Goal: Information Seeking & Learning: Learn about a topic

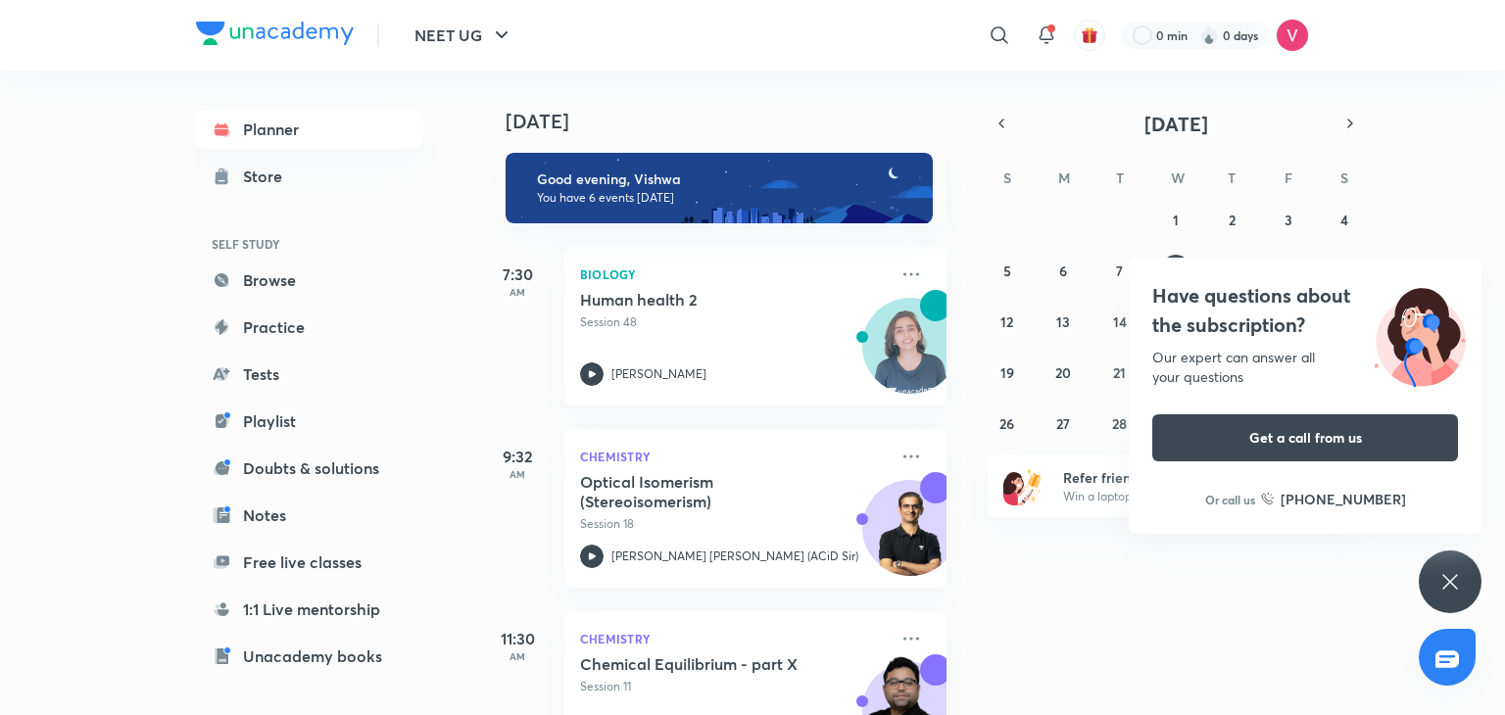
click at [1451, 587] on icon at bounding box center [1451, 582] width 24 height 24
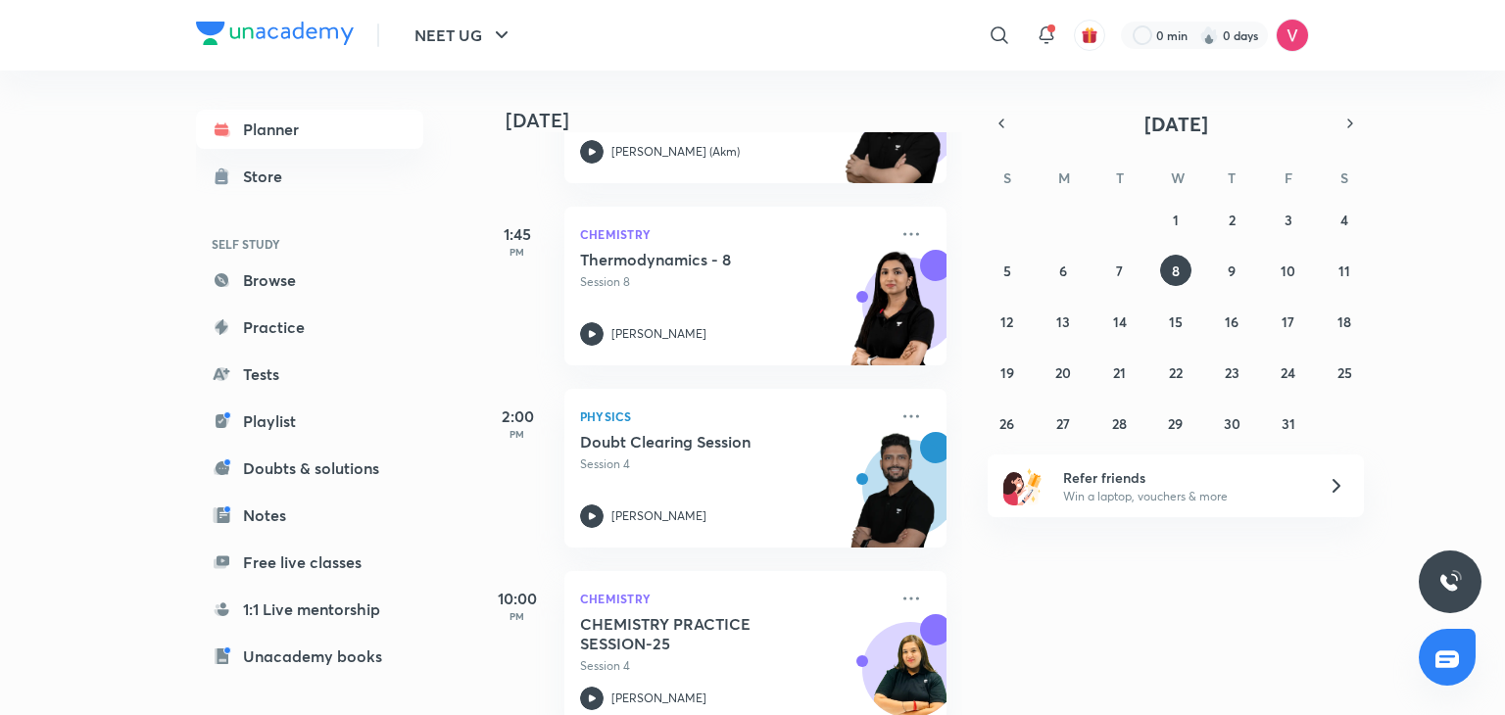
scroll to position [632, 0]
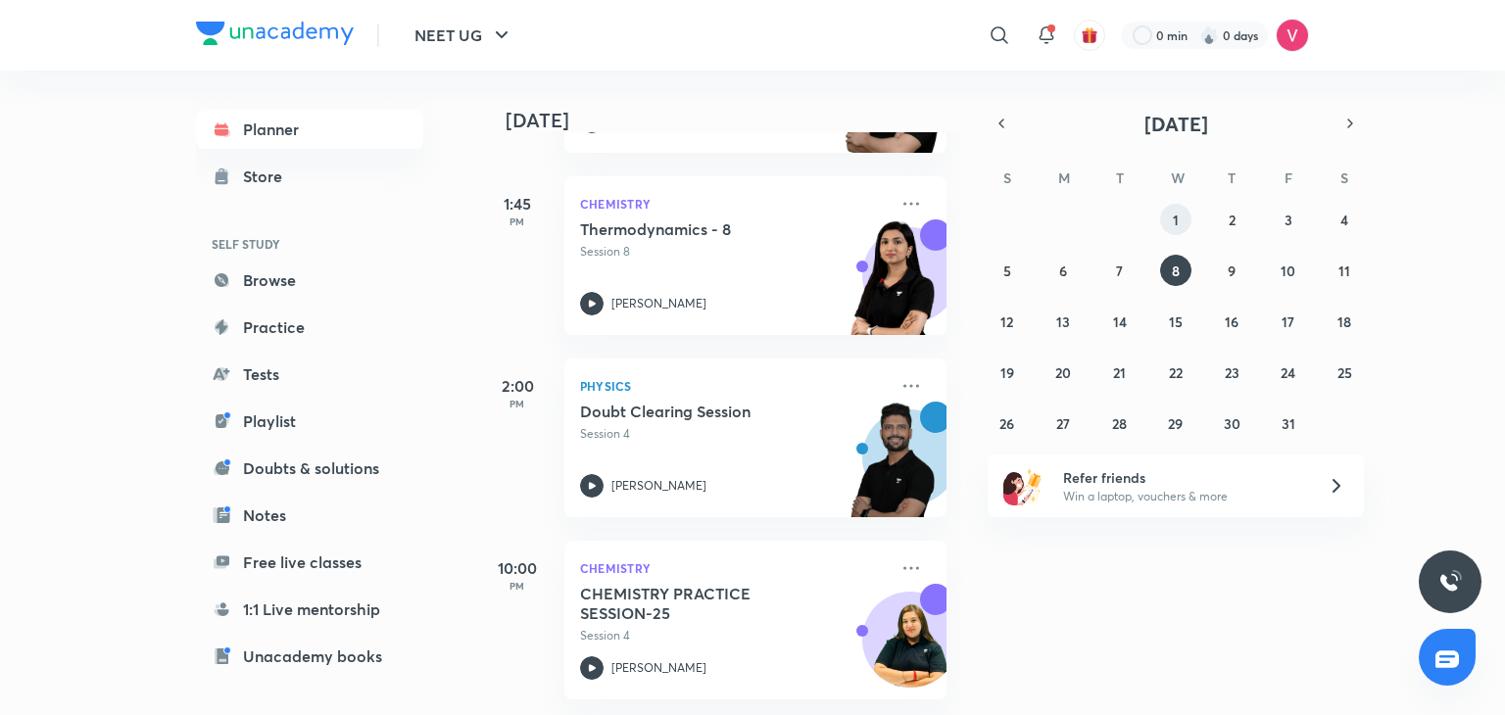
click at [1168, 220] on button "1" at bounding box center [1175, 219] width 31 height 31
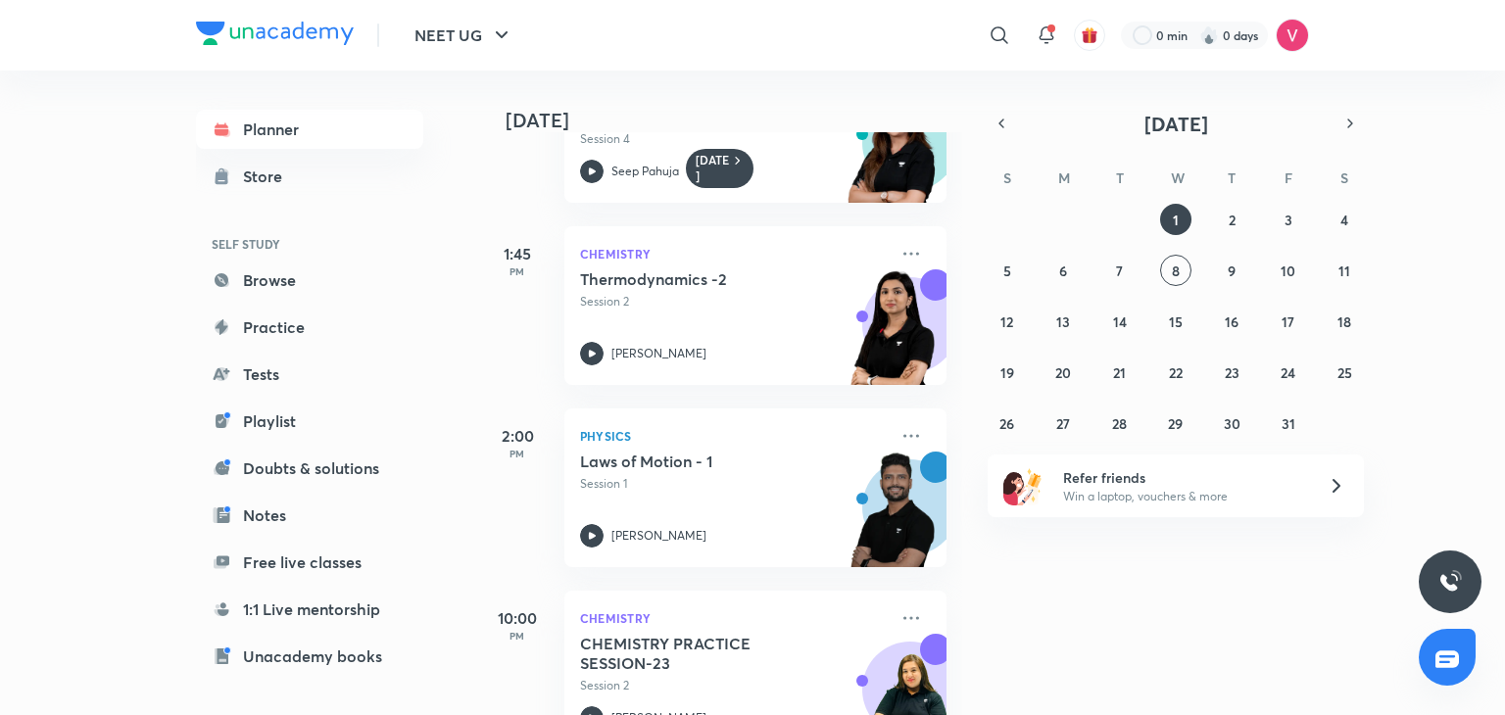
scroll to position [361, 0]
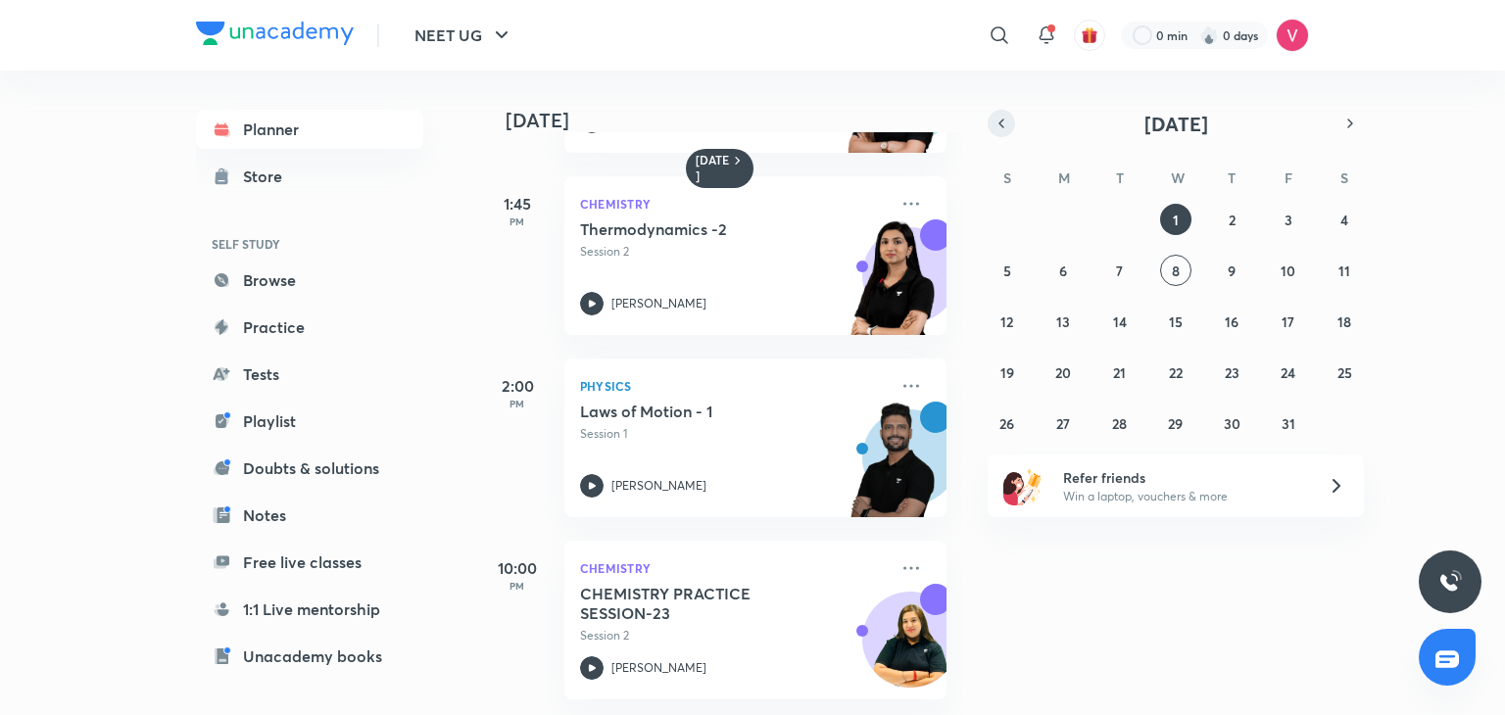
click at [1001, 126] on icon "button" at bounding box center [1002, 124] width 16 height 18
click at [1113, 415] on abbr "30" at bounding box center [1119, 424] width 17 height 19
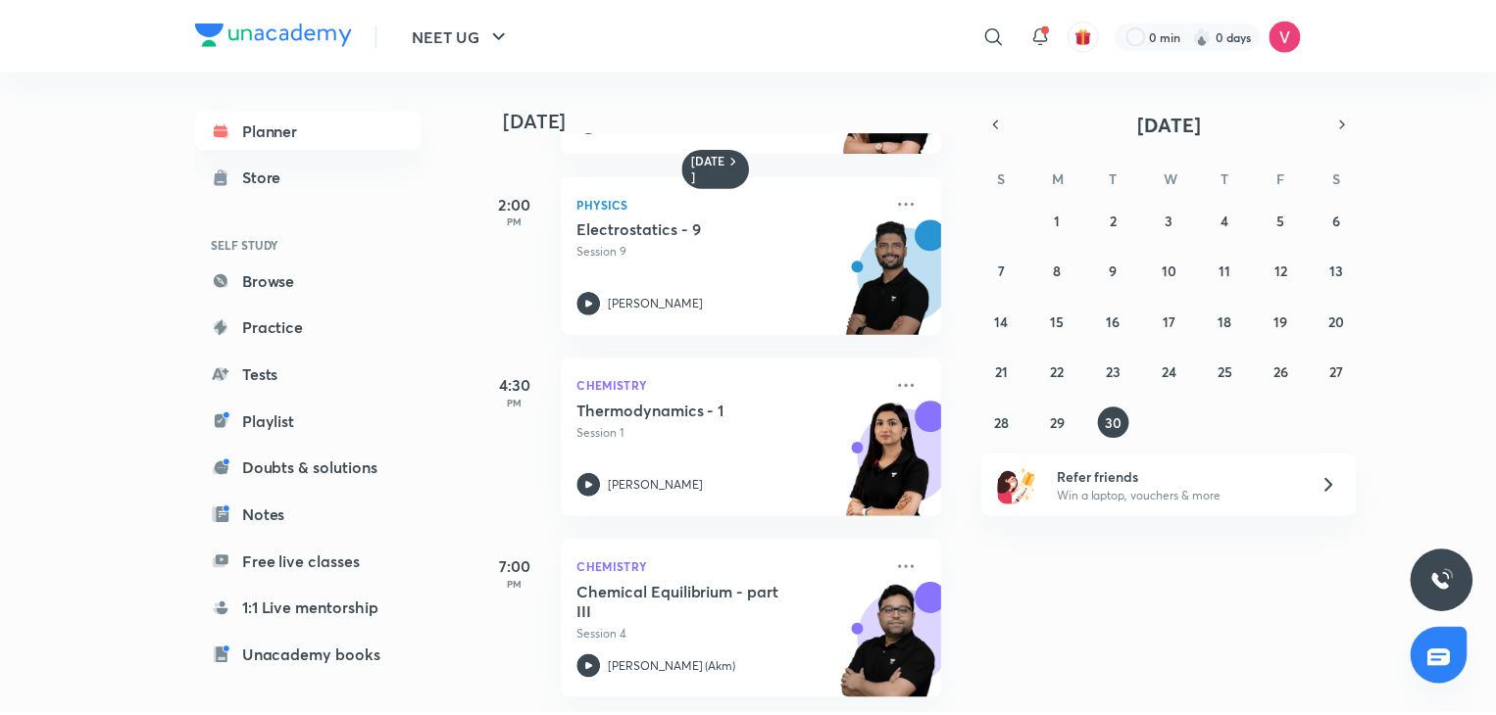
scroll to position [447, 0]
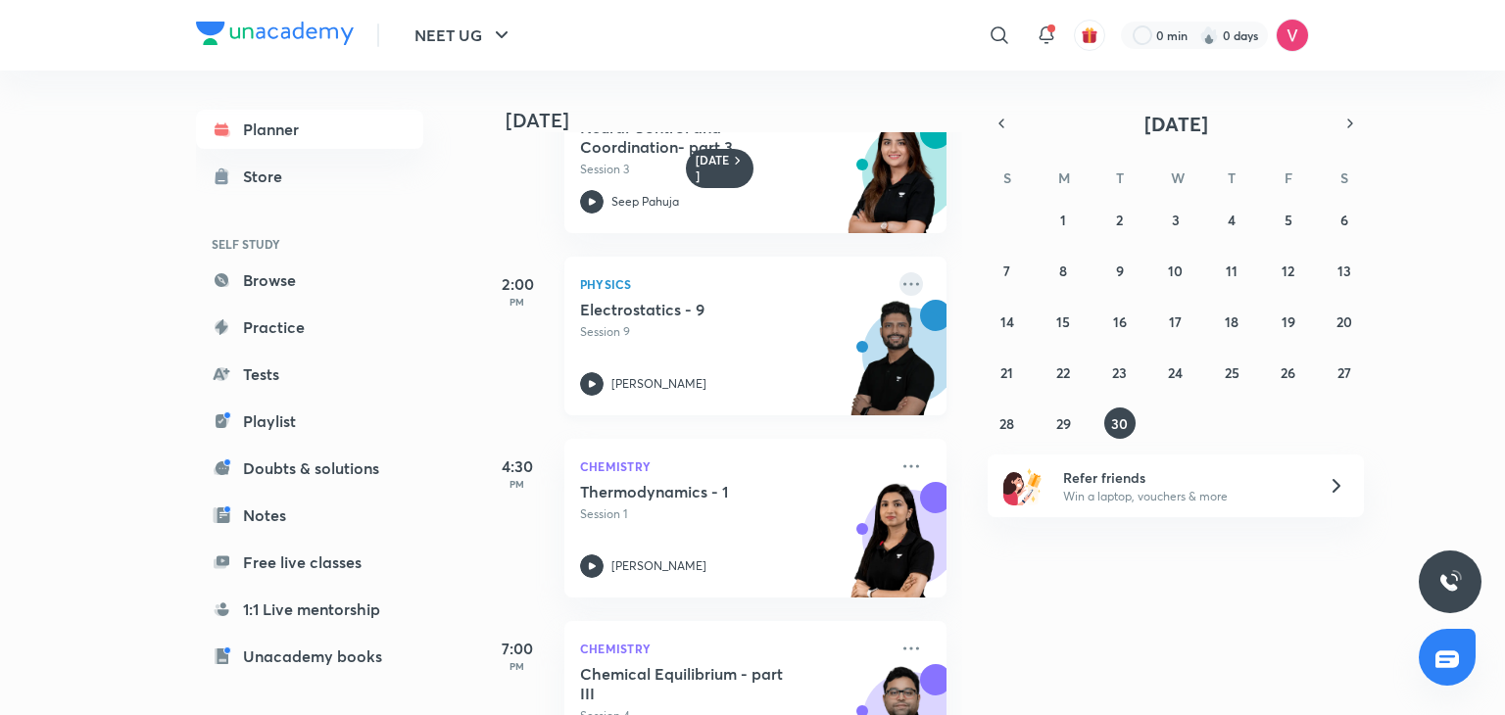
click at [900, 285] on icon at bounding box center [912, 284] width 24 height 24
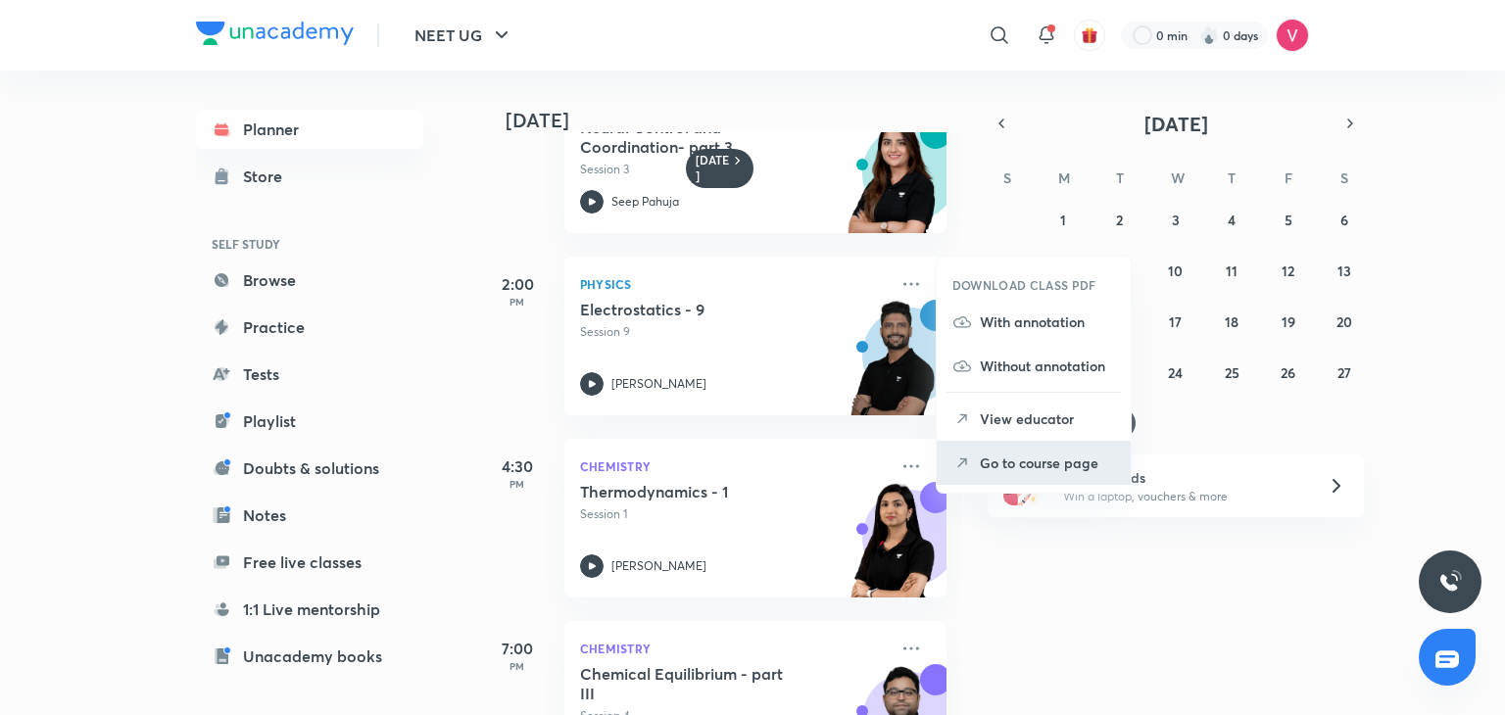
click at [1035, 461] on p "Go to course page" at bounding box center [1047, 463] width 135 height 21
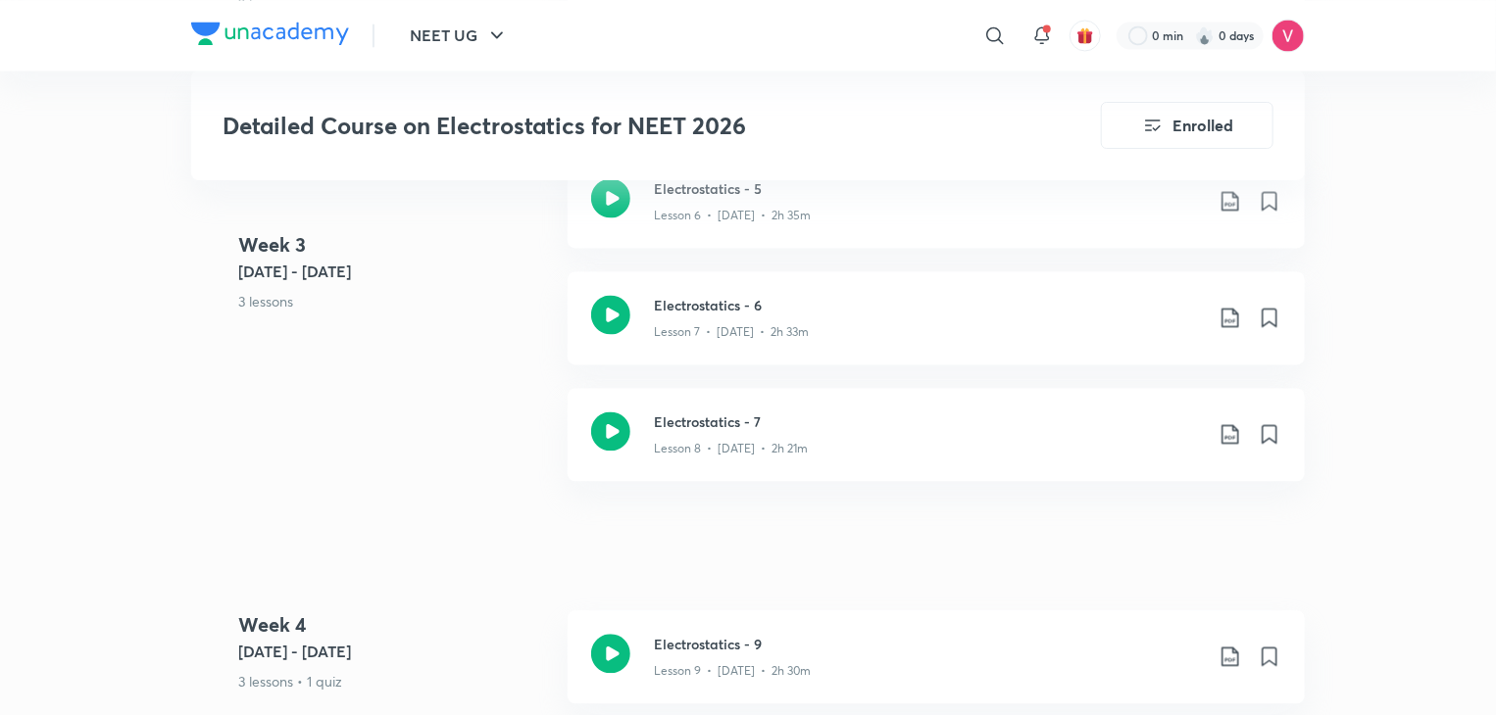
scroll to position [1916, 0]
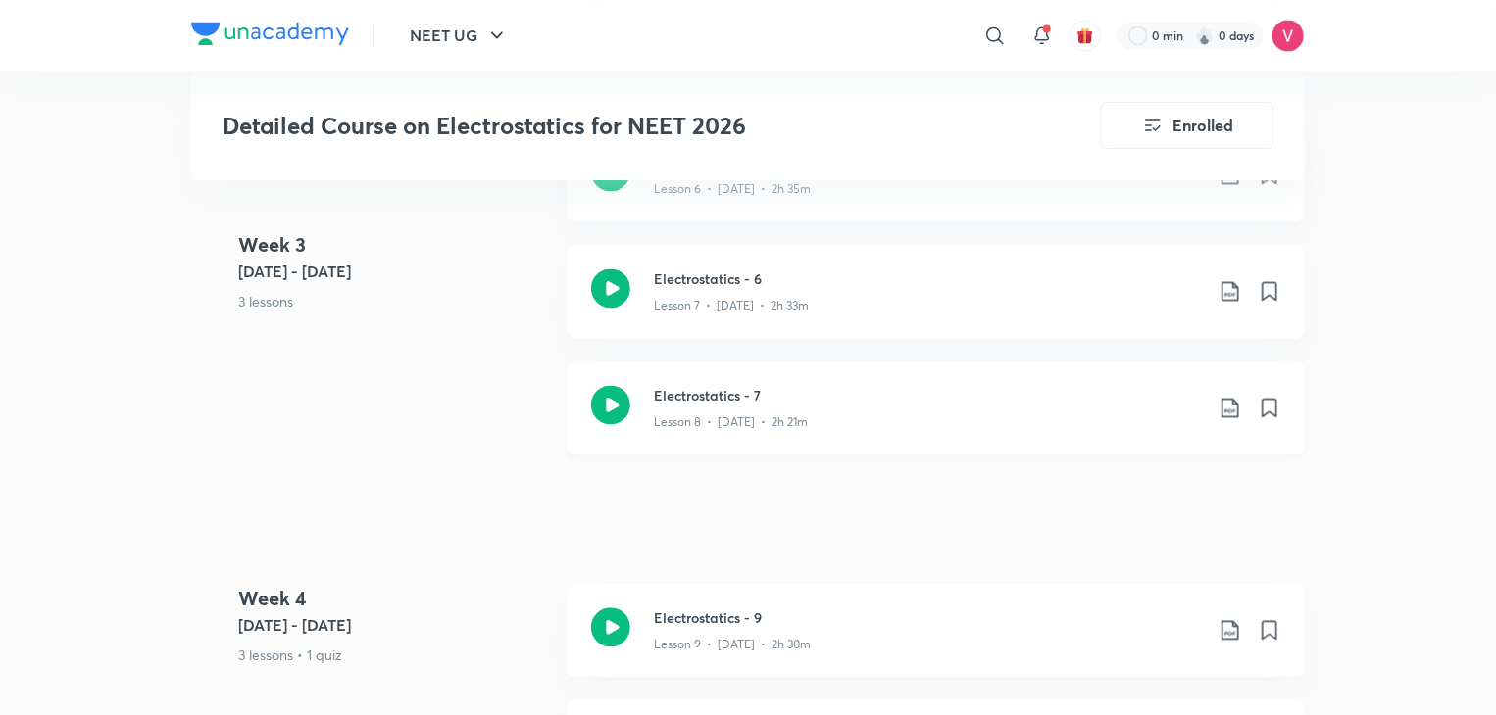
click at [1231, 396] on icon at bounding box center [1230, 408] width 24 height 24
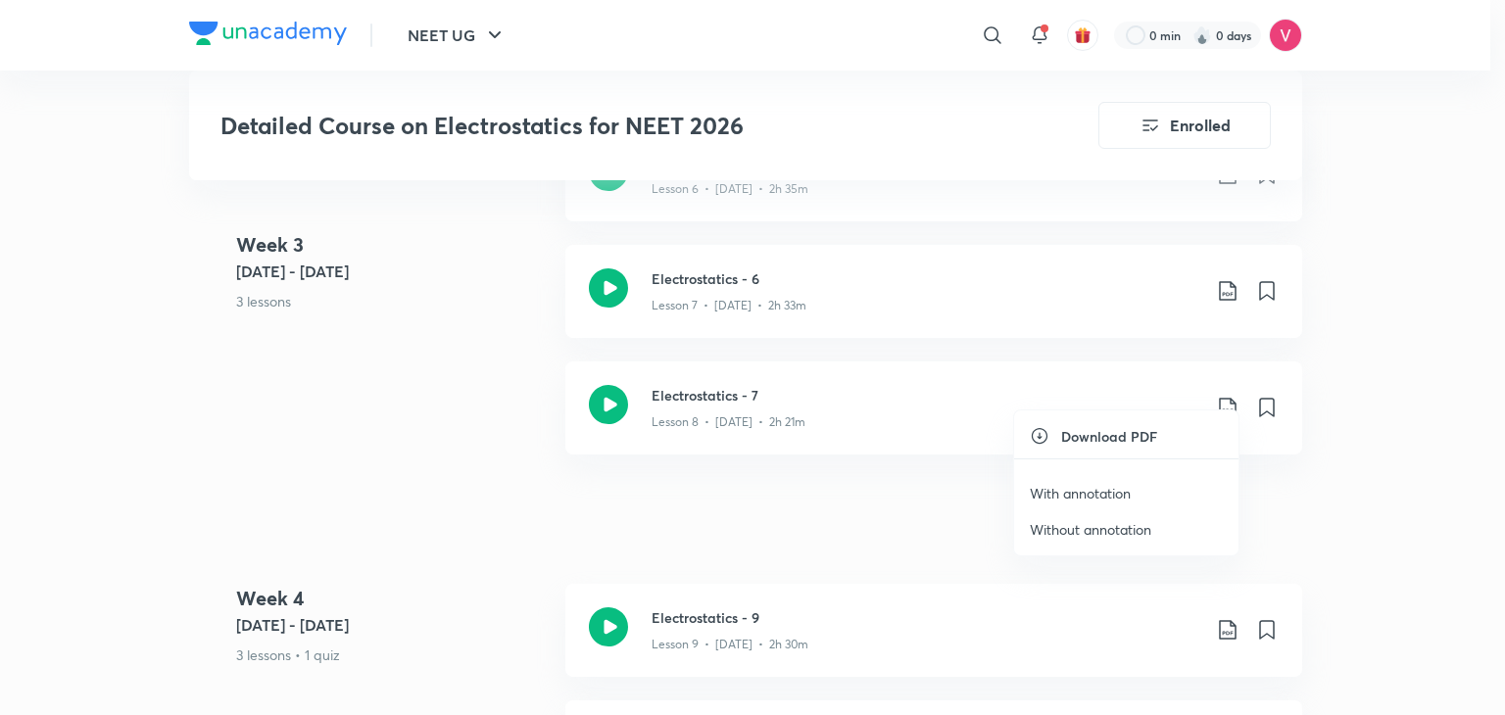
click at [1074, 499] on p "With annotation" at bounding box center [1080, 493] width 101 height 21
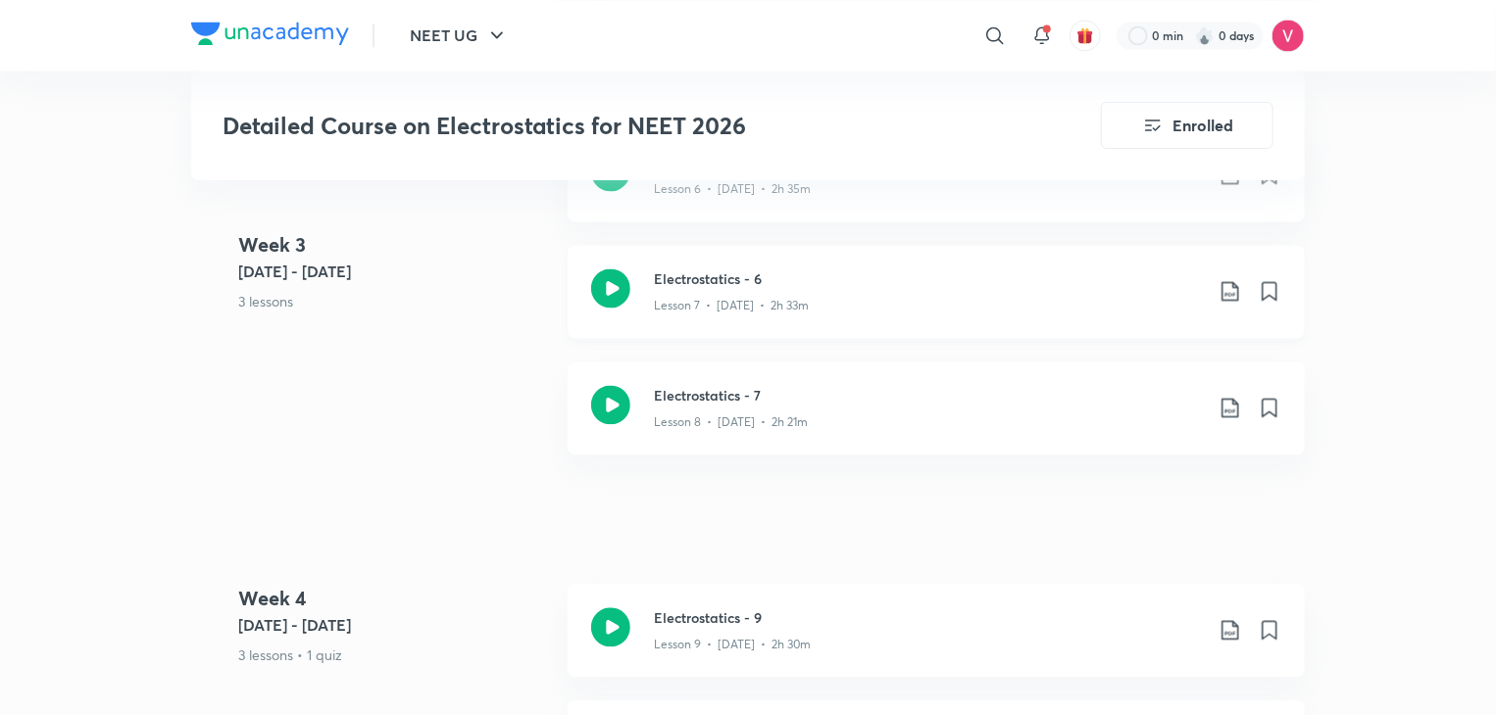
click at [1225, 279] on icon at bounding box center [1230, 291] width 24 height 24
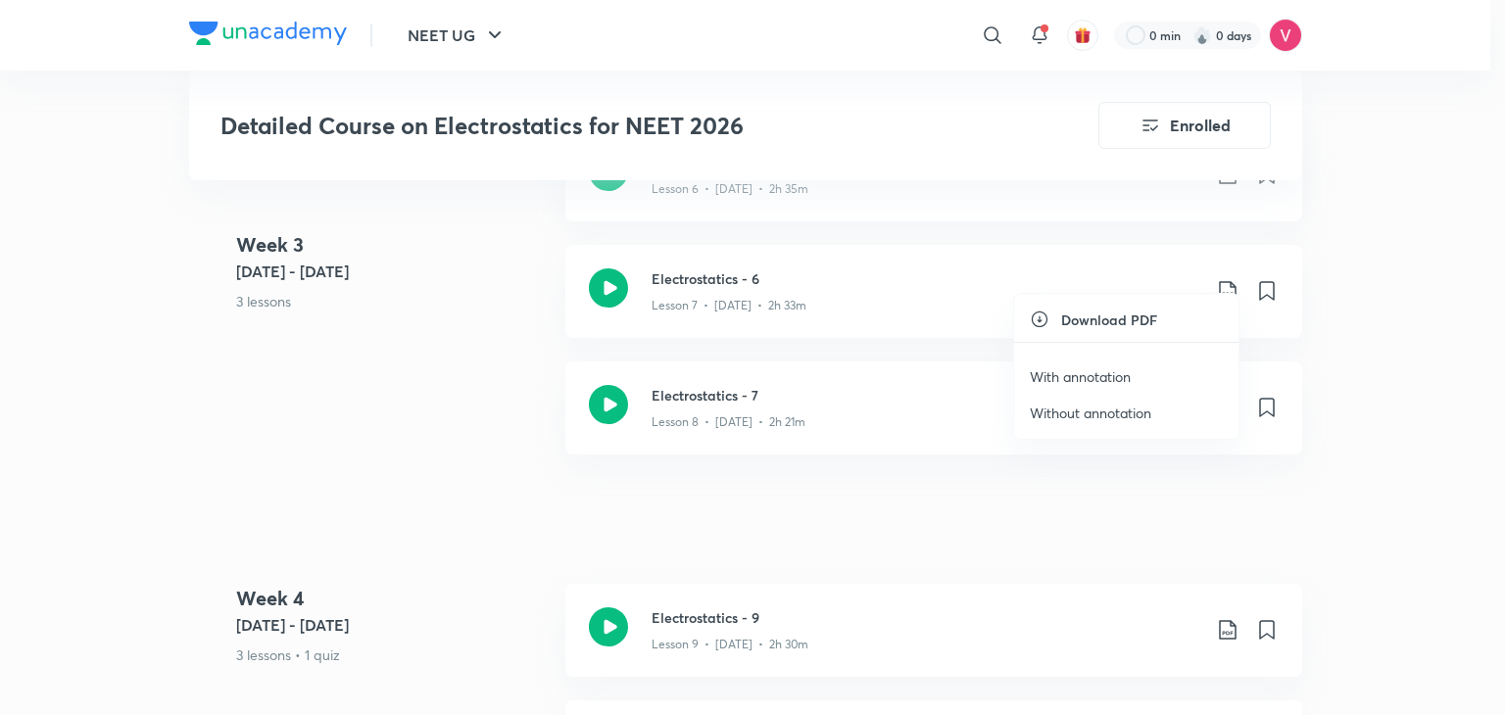
click at [1107, 370] on p "With annotation" at bounding box center [1080, 377] width 101 height 21
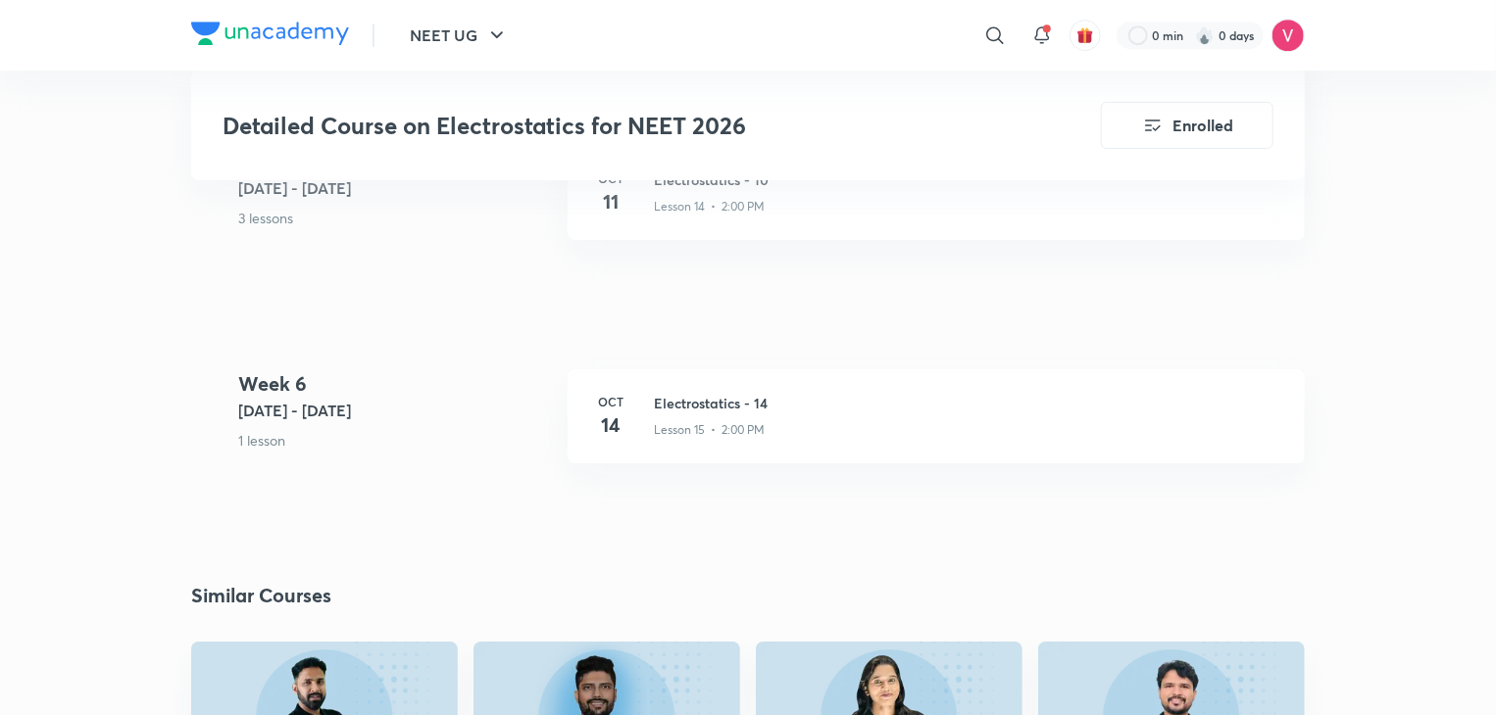
scroll to position [3181, 0]
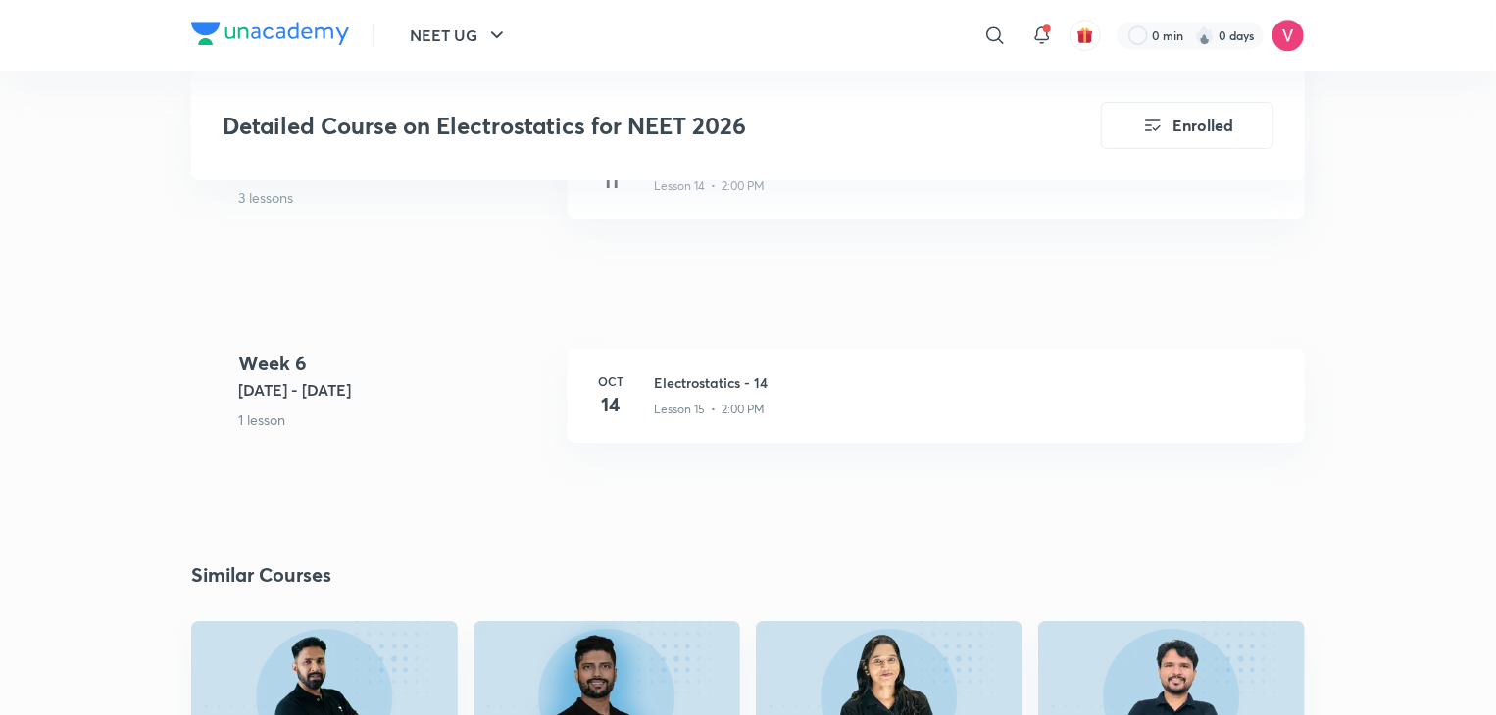
drag, startPoint x: 1490, startPoint y: 519, endPoint x: 1494, endPoint y: 416, distance: 104.0
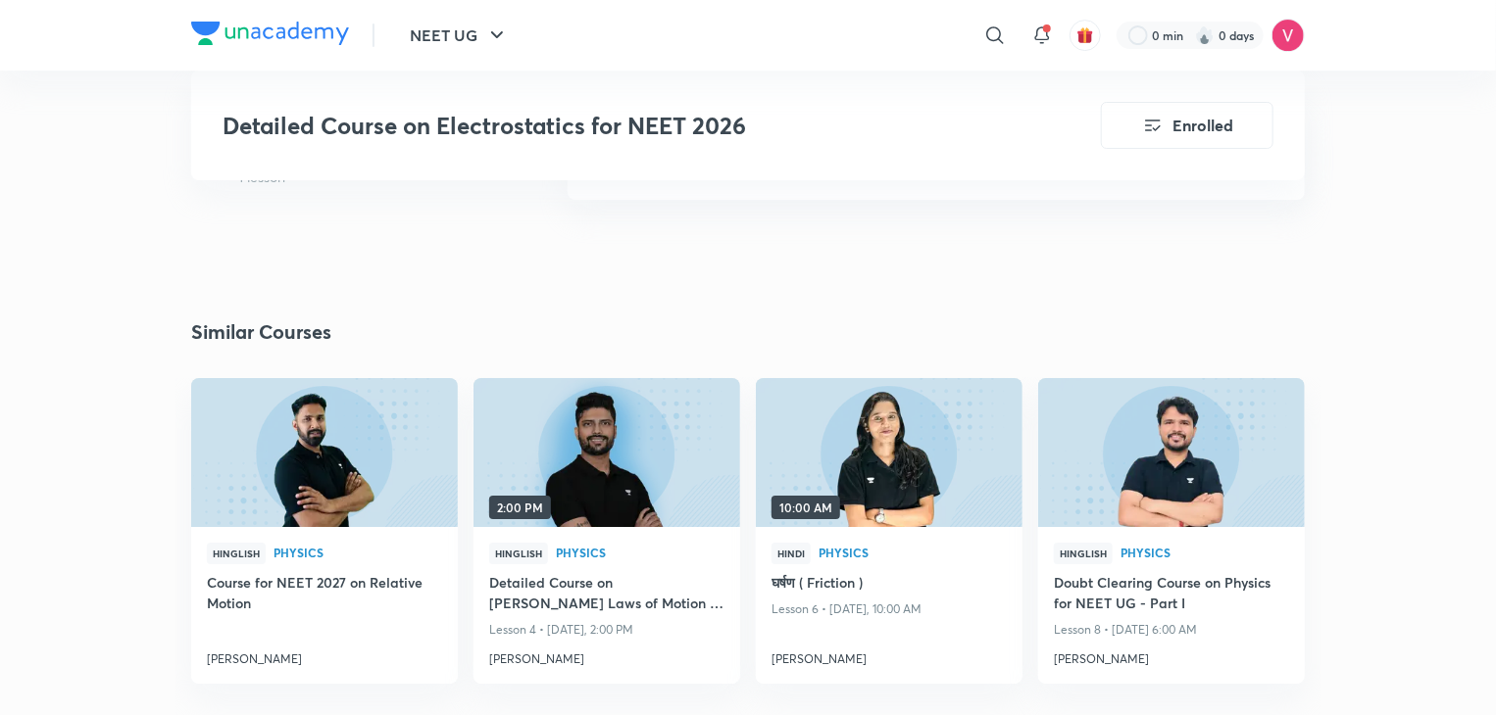
scroll to position [3625, 0]
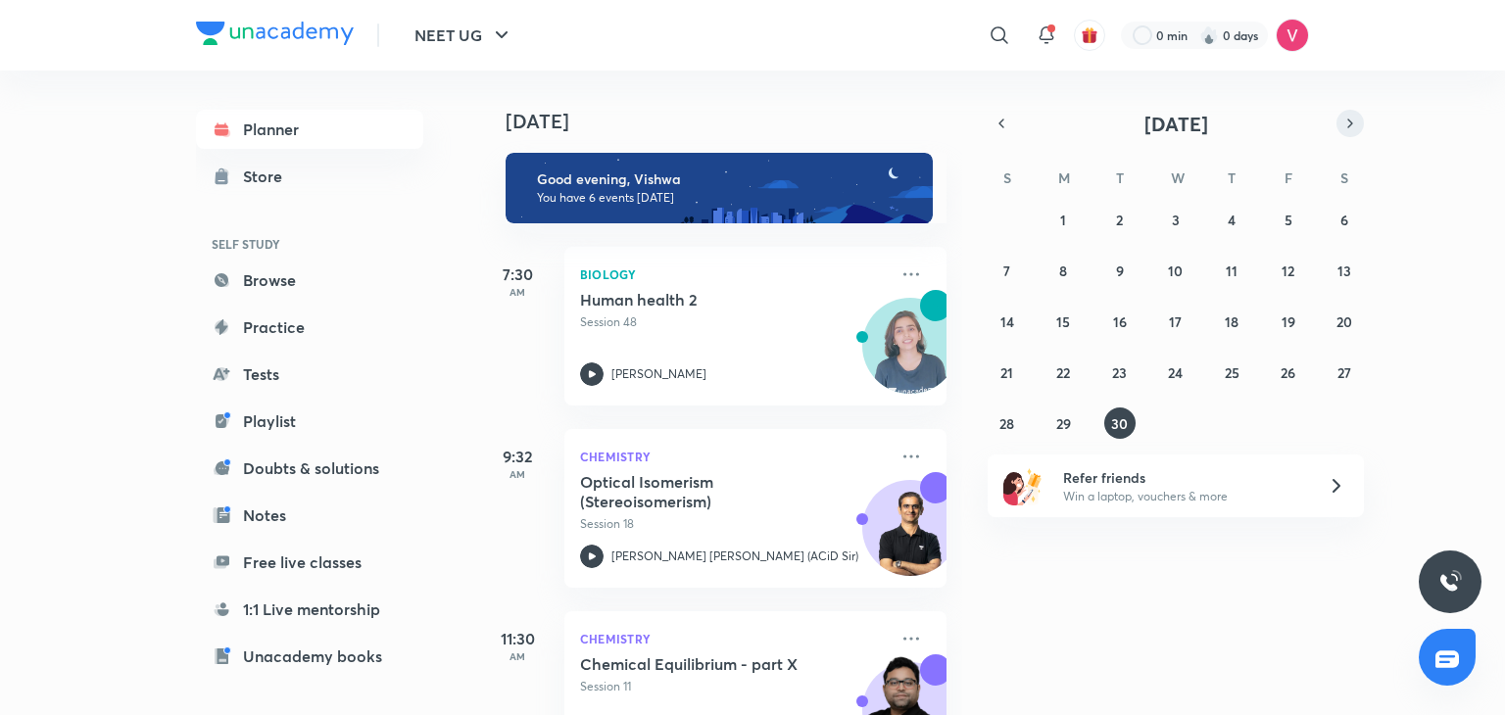
click at [1352, 121] on icon "button" at bounding box center [1351, 124] width 16 height 18
click at [1170, 328] on abbr "15" at bounding box center [1176, 322] width 14 height 19
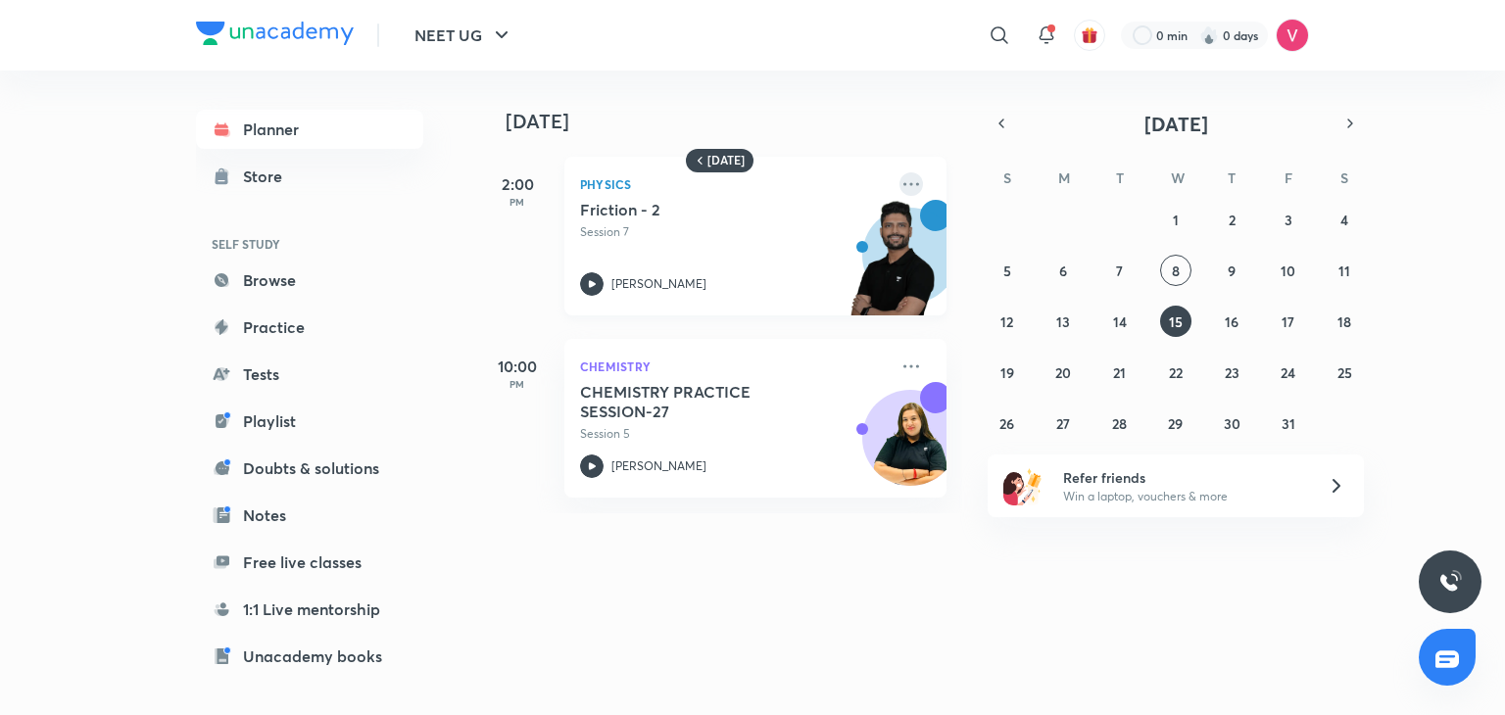
click at [900, 186] on icon at bounding box center [912, 184] width 24 height 24
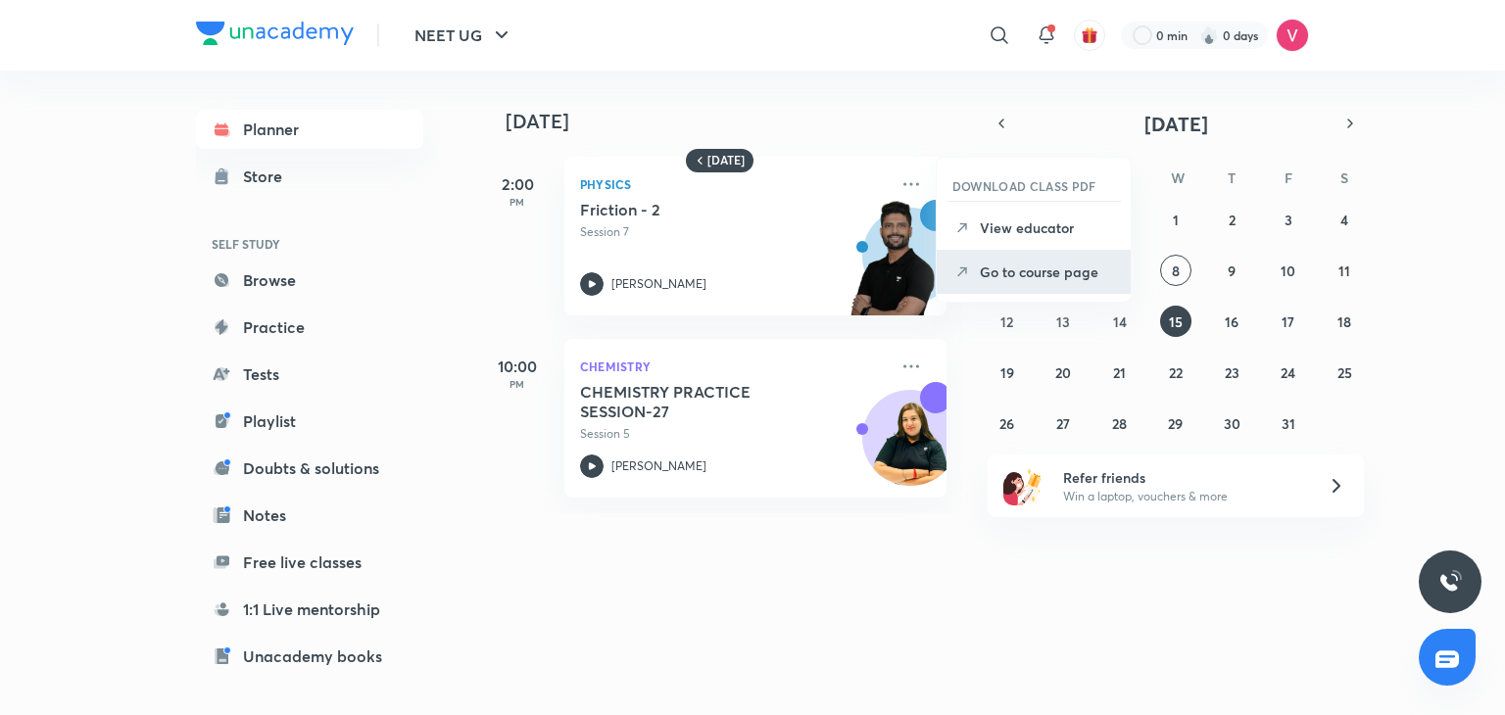
click at [1007, 271] on p "Go to course page" at bounding box center [1047, 272] width 135 height 21
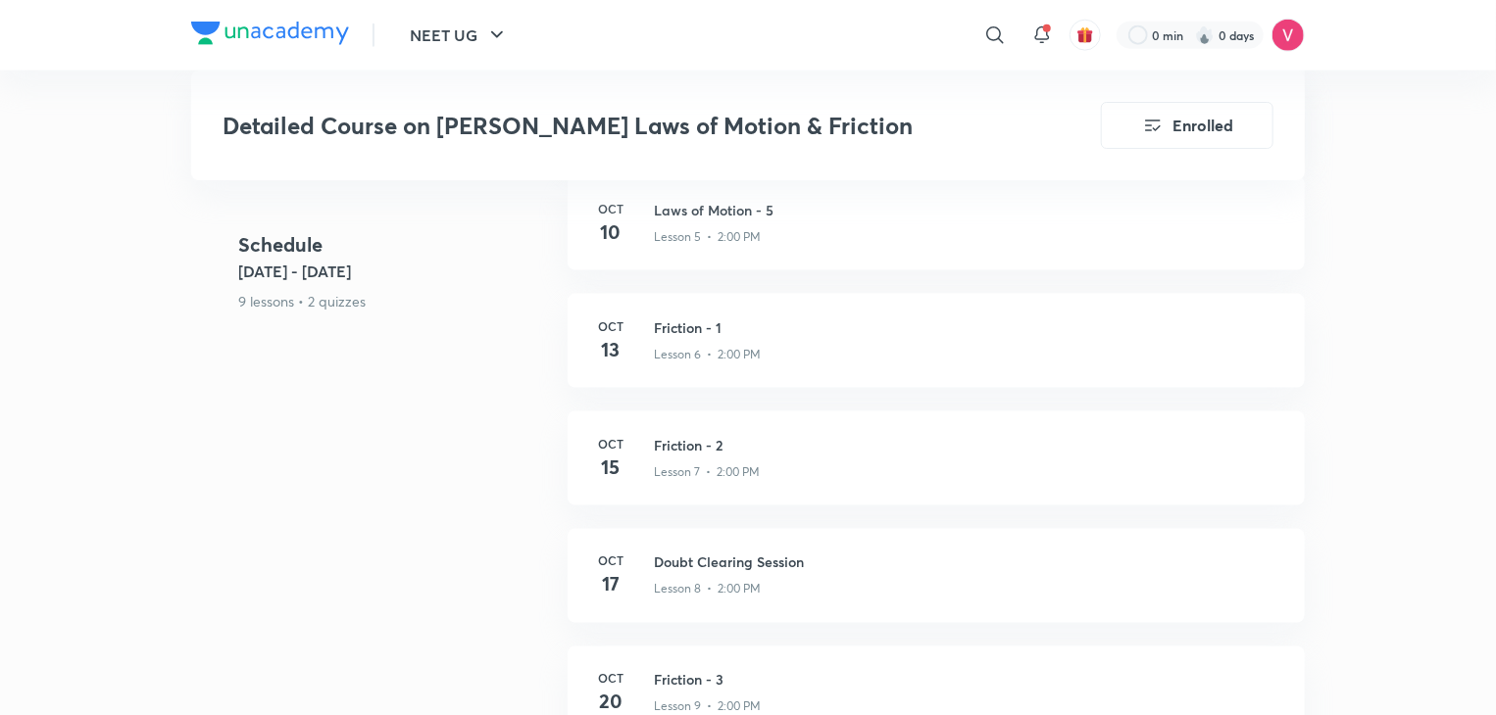
scroll to position [1363, 0]
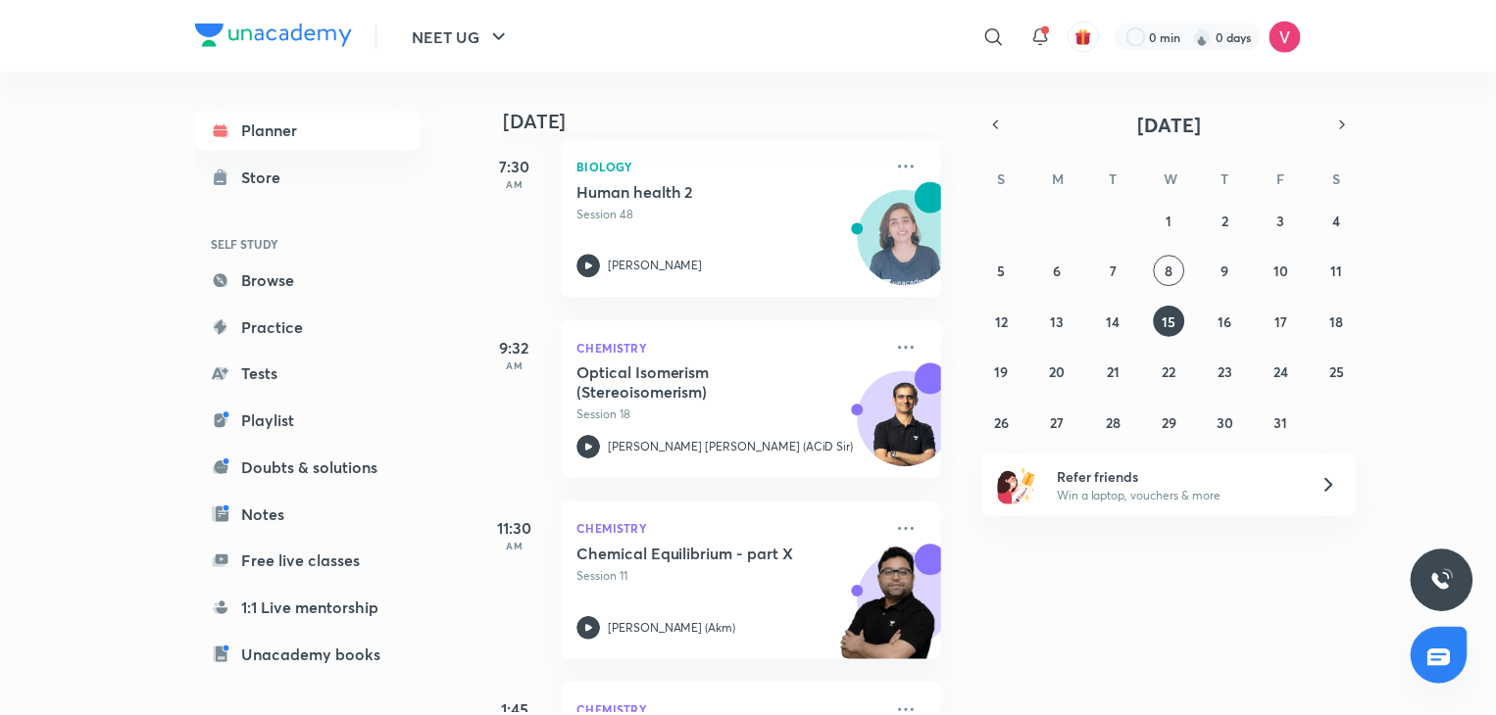
scroll to position [129, 0]
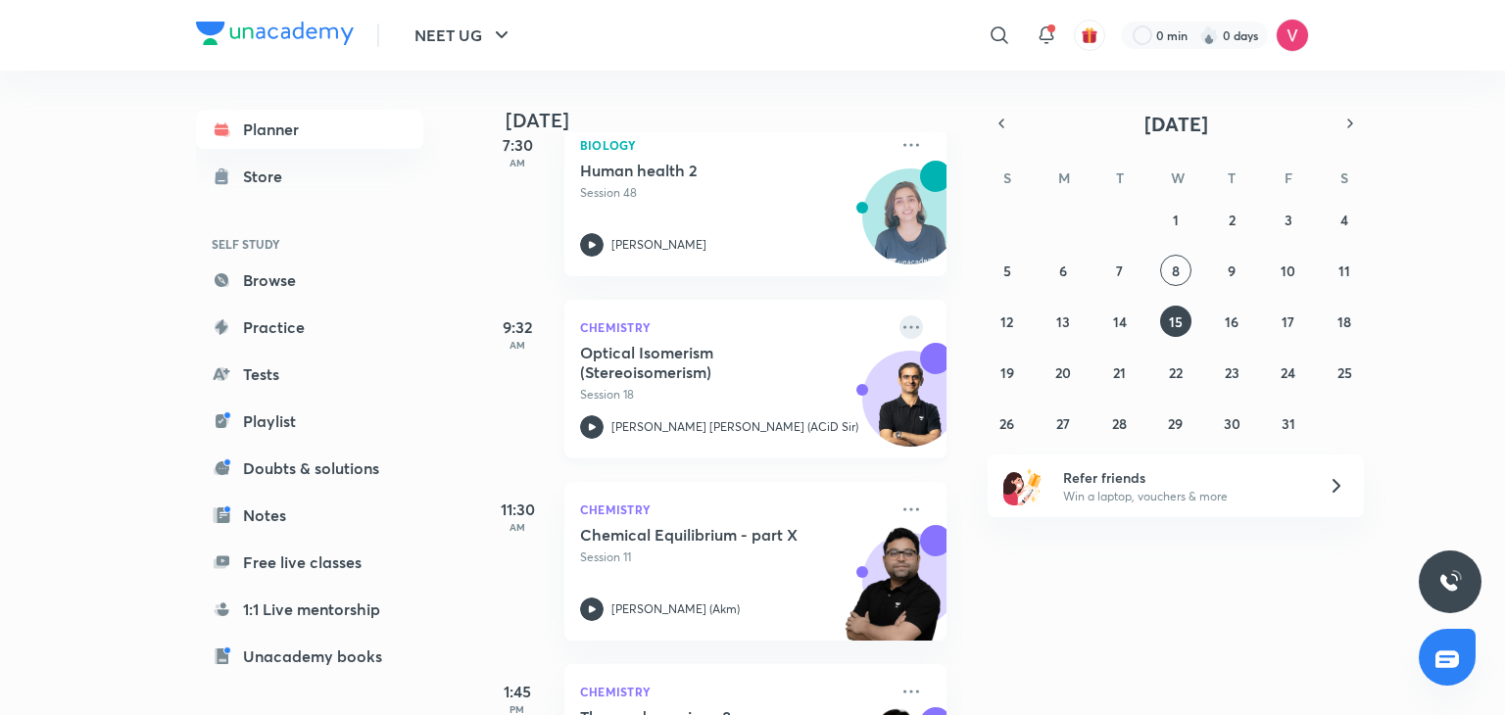
click at [905, 325] on icon at bounding box center [912, 328] width 24 height 24
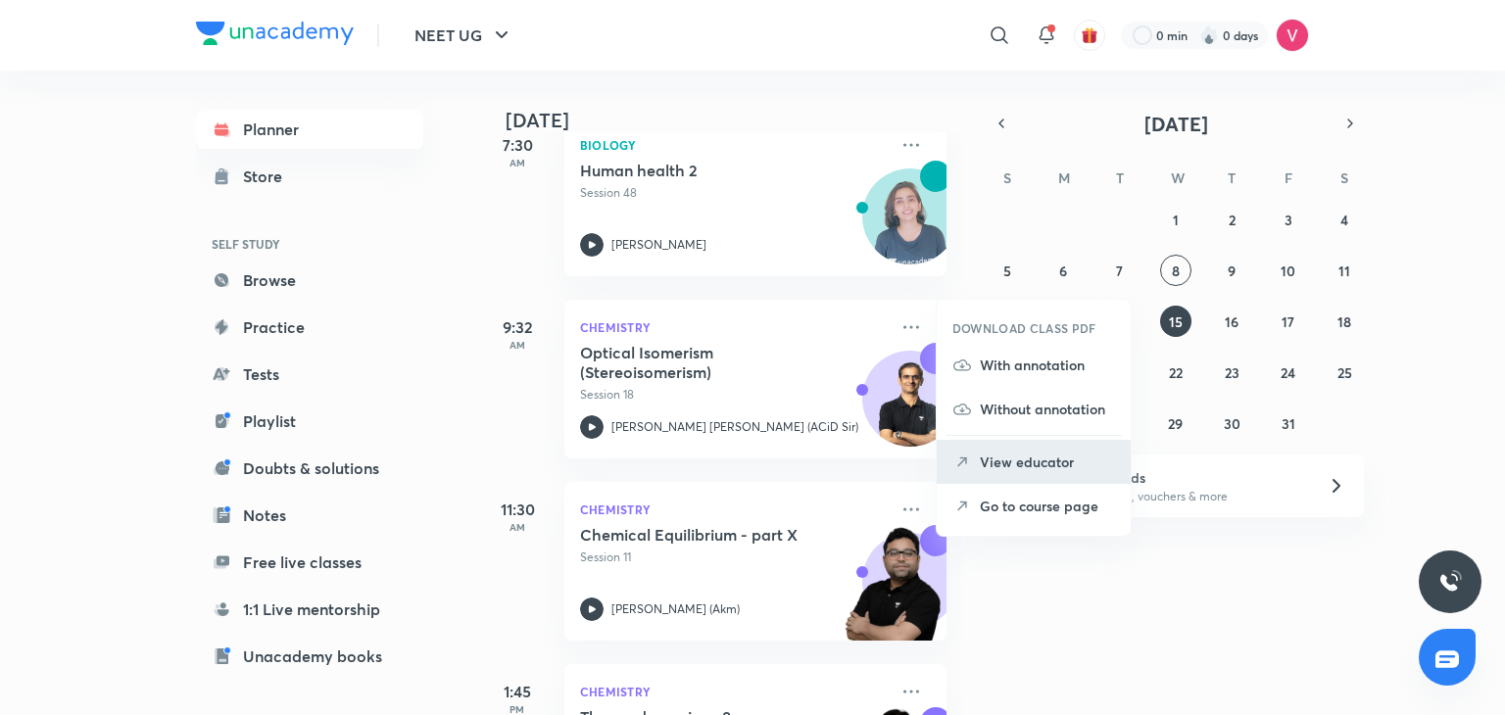
click at [1048, 467] on p "View educator" at bounding box center [1047, 462] width 135 height 21
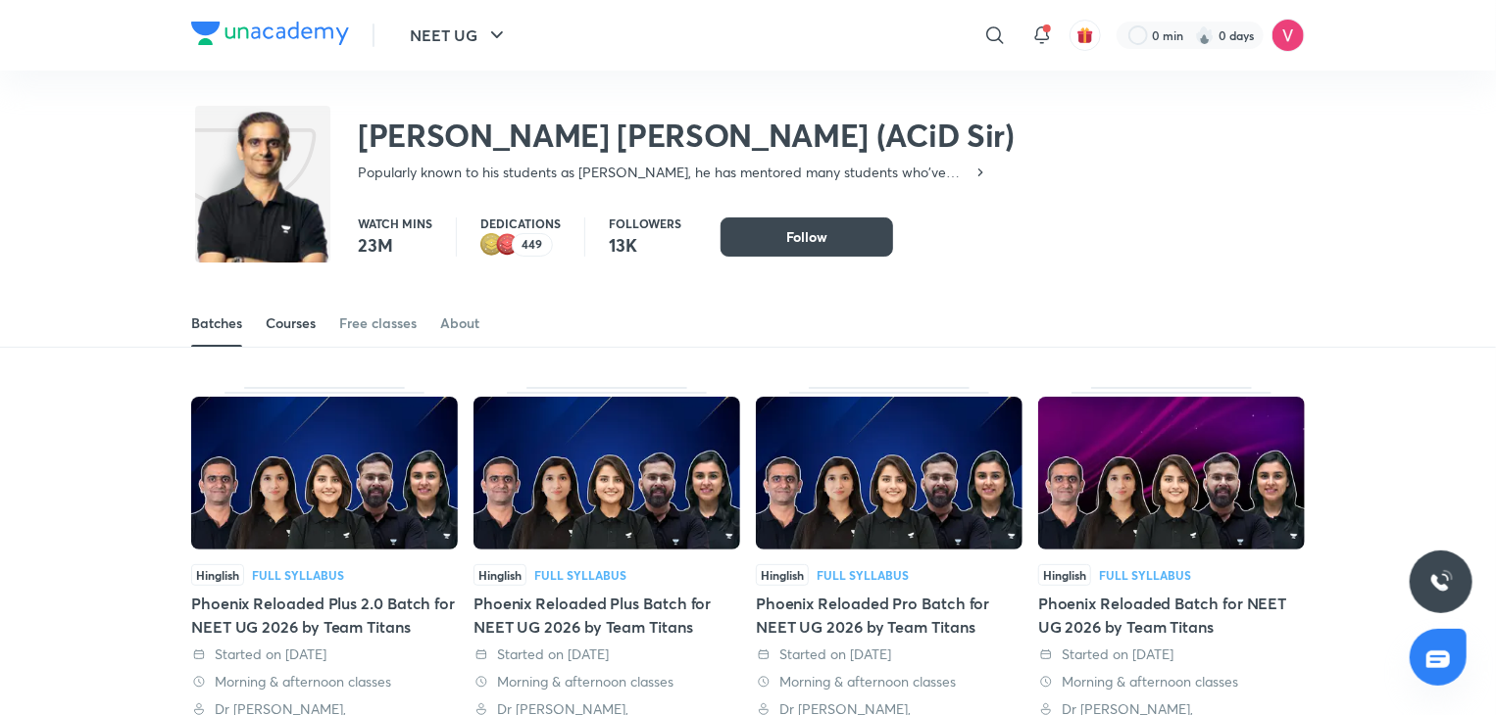
click at [282, 321] on div "Courses" at bounding box center [291, 324] width 50 height 20
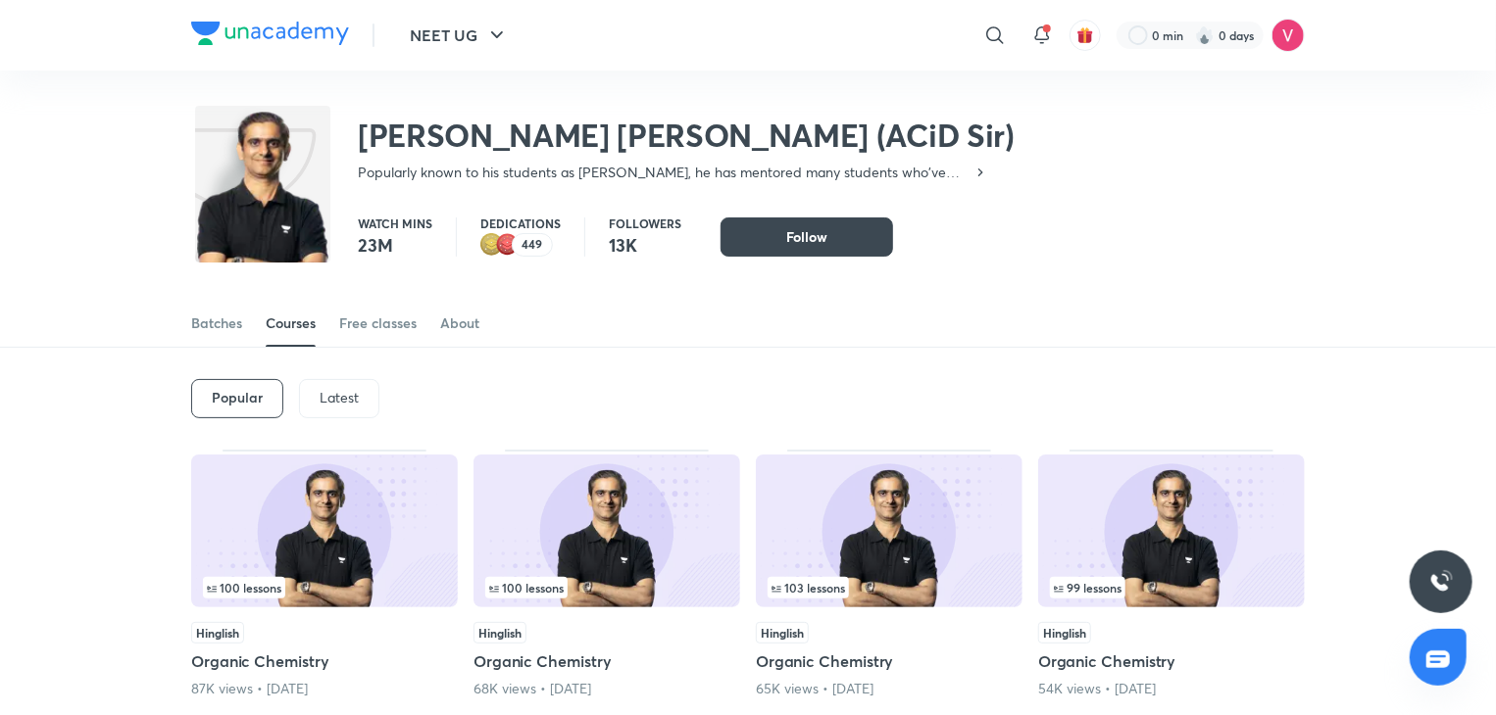
click at [856, 679] on div "65K views • [DATE]" at bounding box center [889, 689] width 267 height 20
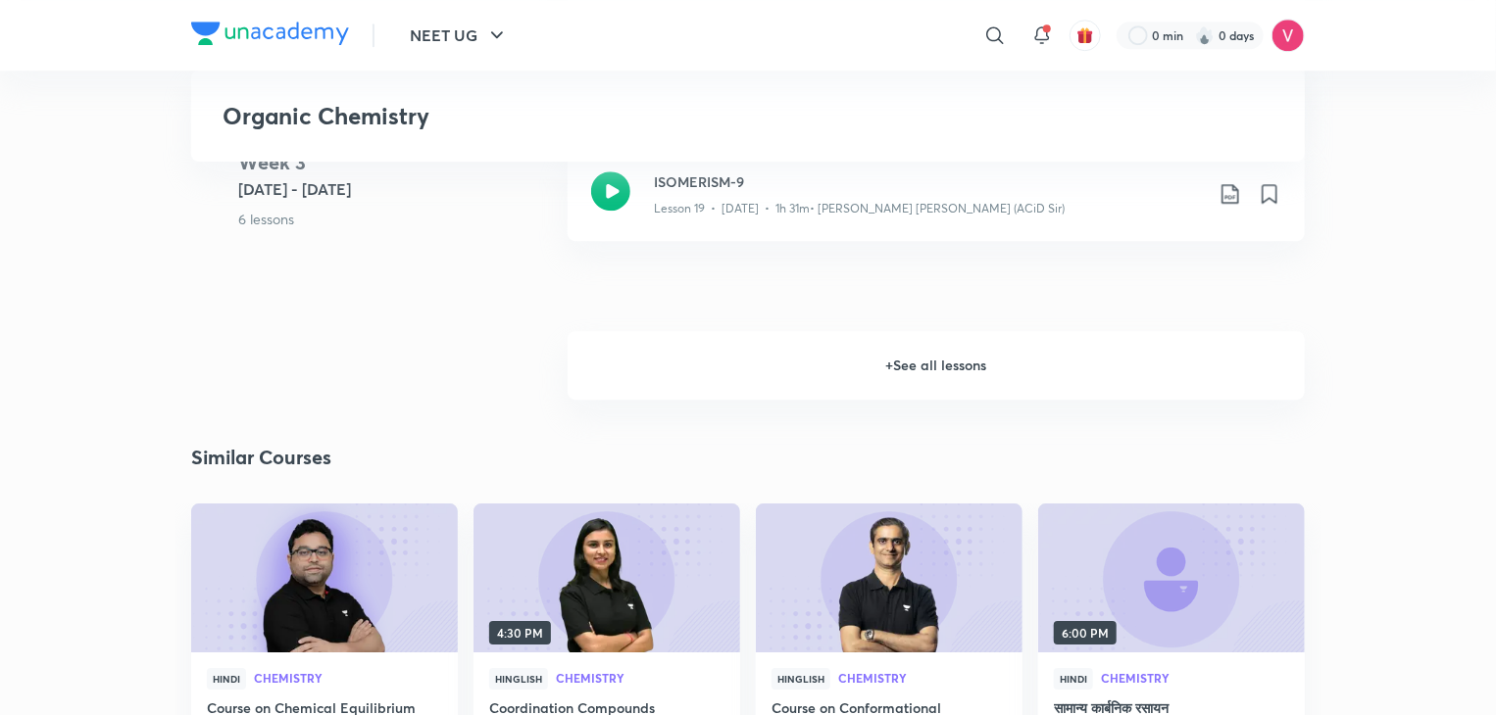
scroll to position [2877, 0]
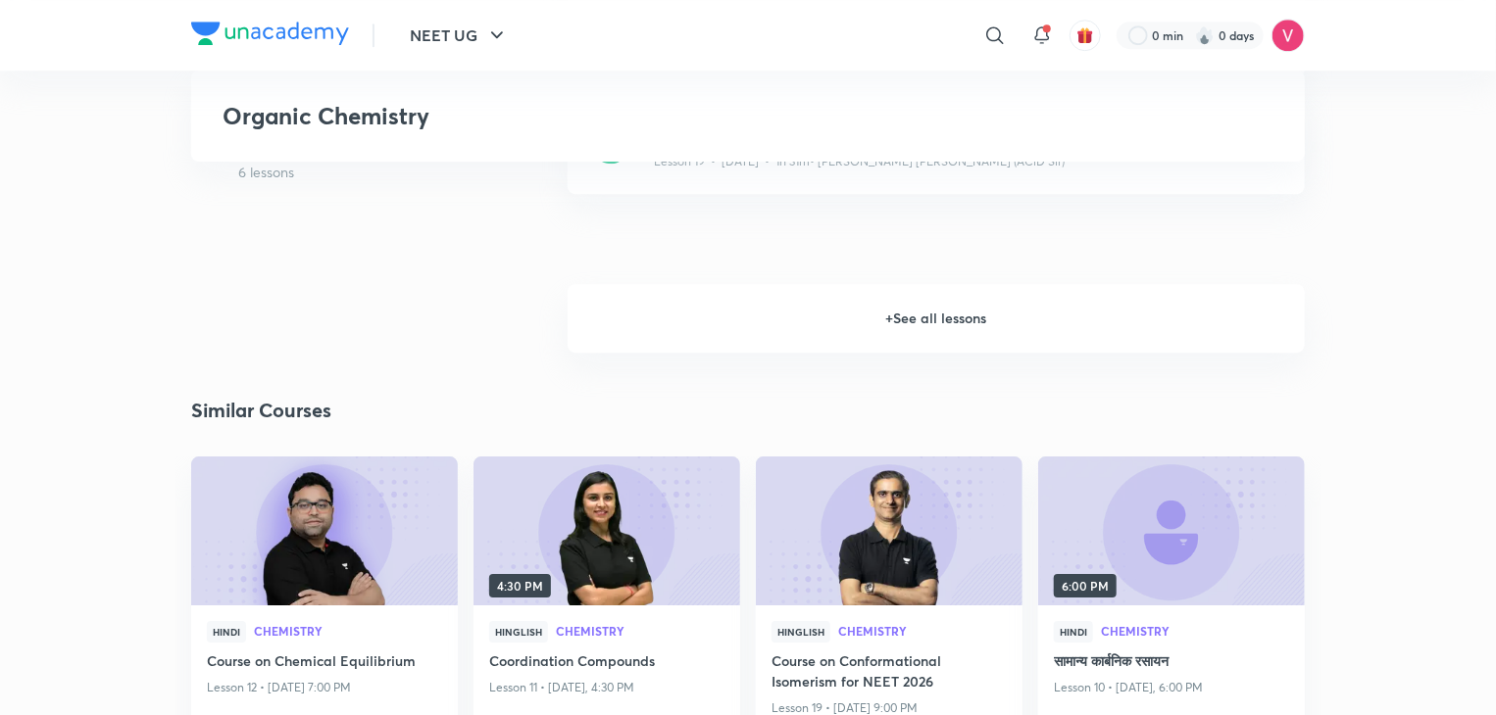
click at [964, 303] on h6 "+ See all lessons" at bounding box center [935, 318] width 737 height 69
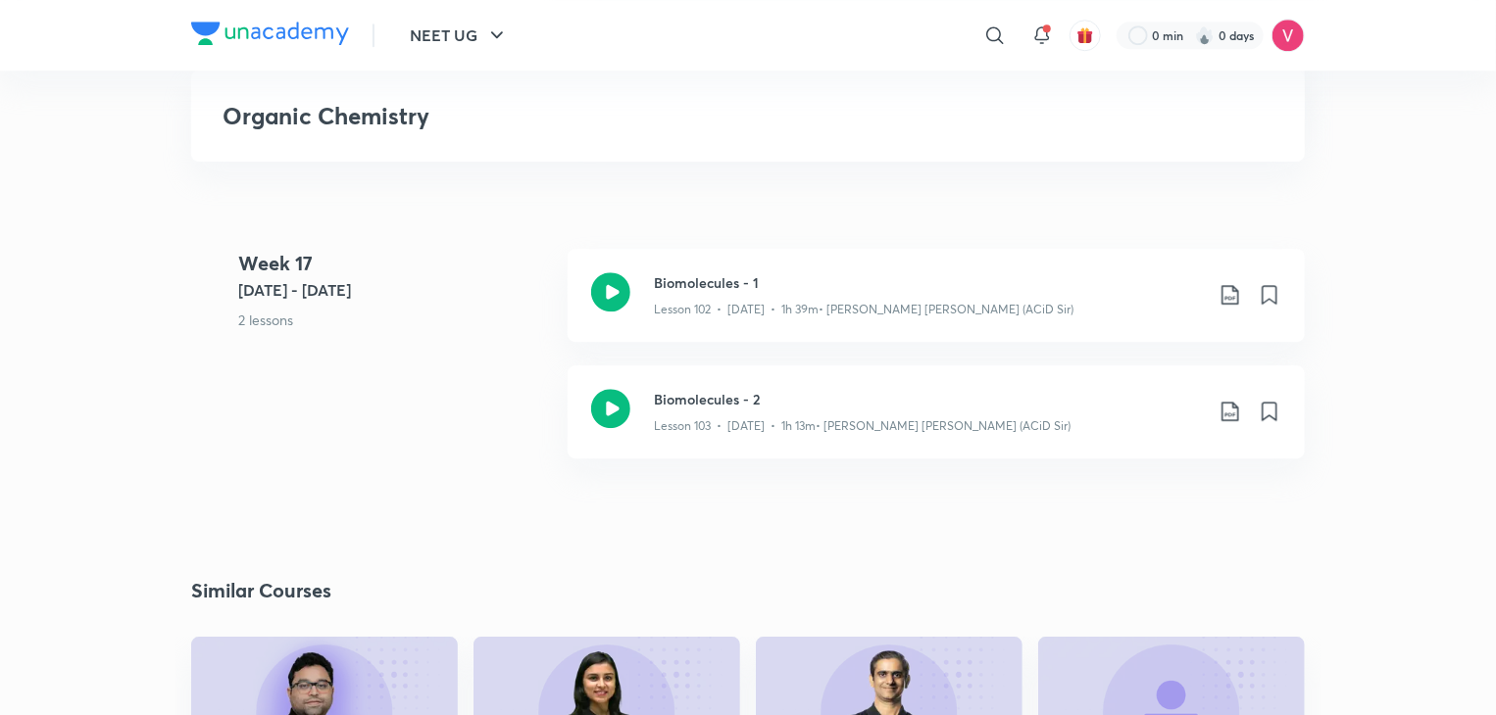
scroll to position [14066, 0]
